Goal: Find specific page/section: Find specific page/section

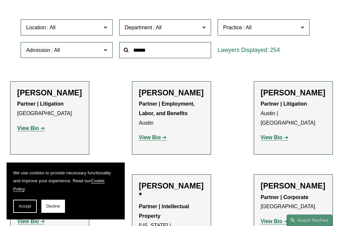
scroll to position [193, 0]
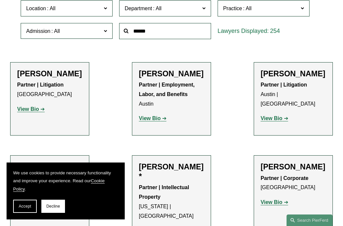
click at [153, 33] on input "text" at bounding box center [165, 31] width 92 height 16
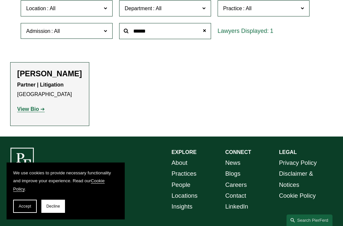
type input "******"
click at [30, 114] on p "View Bio" at bounding box center [49, 109] width 65 height 10
click at [31, 107] on p "View Bio" at bounding box center [49, 109] width 65 height 10
click at [31, 111] on strong "View Bio" at bounding box center [28, 109] width 22 height 6
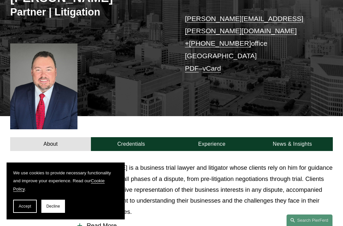
scroll to position [131, 0]
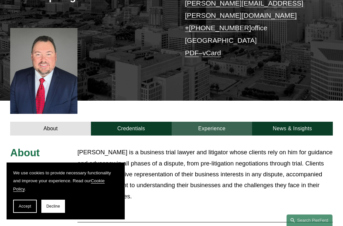
click at [213, 121] on link "Experience" at bounding box center [212, 128] width 81 height 14
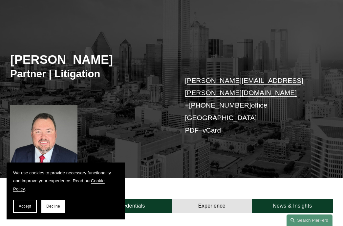
scroll to position [0, 0]
